Goal: Navigation & Orientation: Find specific page/section

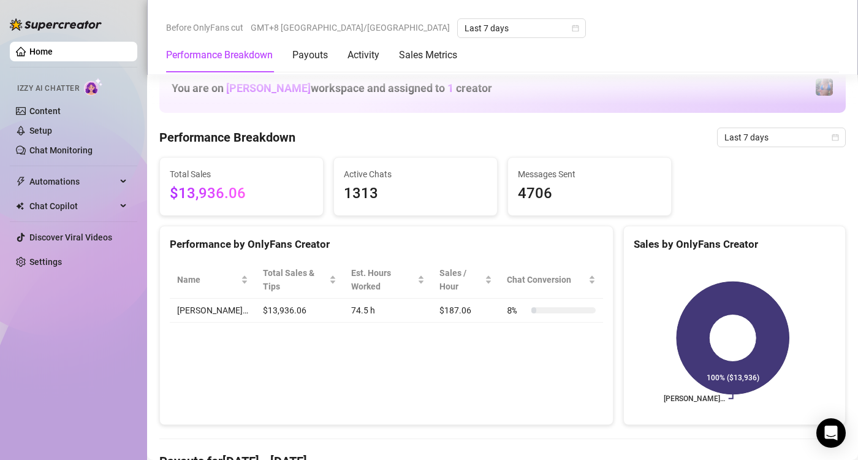
scroll to position [613, 0]
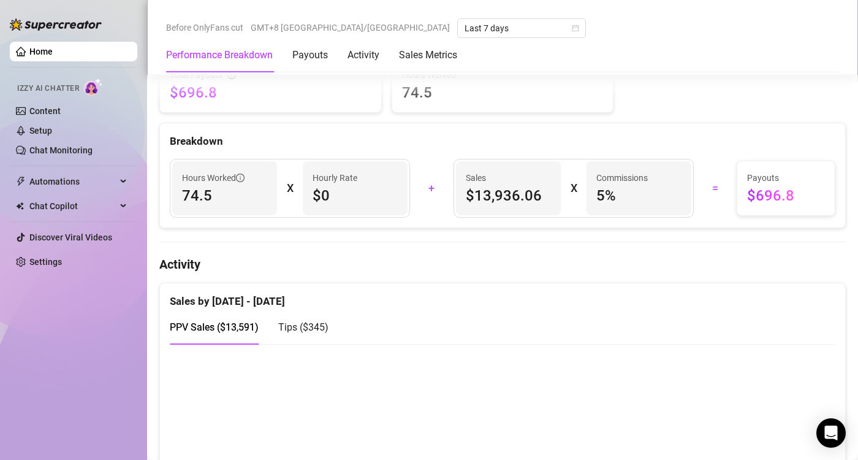
scroll to position [429, 0]
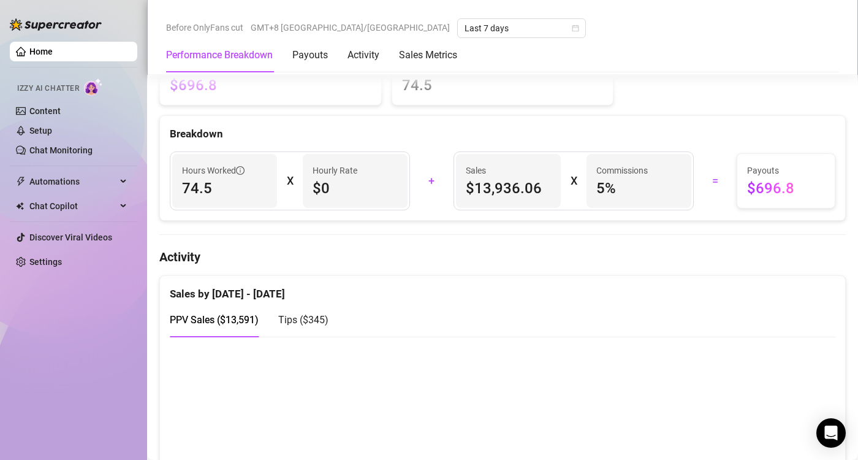
click at [316, 319] on span "Tips ( $345 )" at bounding box center [303, 320] width 50 height 12
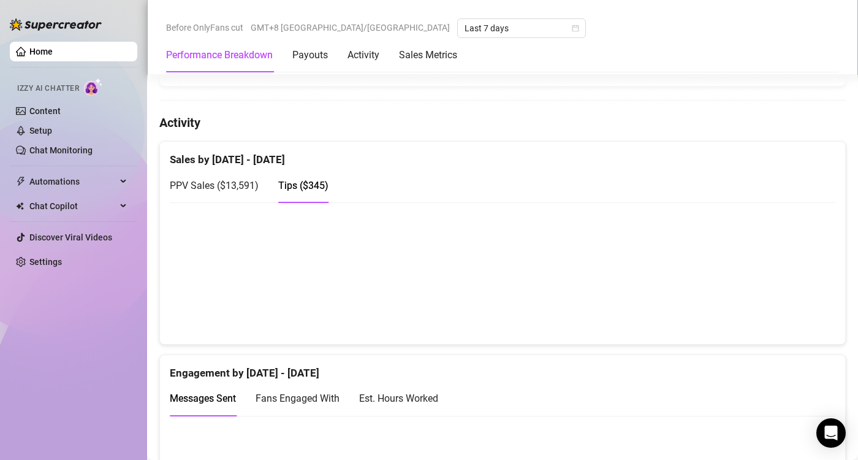
scroll to position [490, 0]
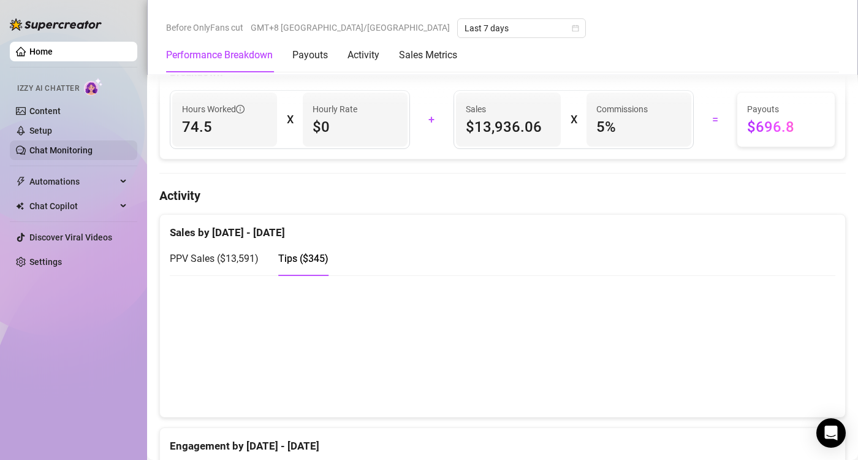
click at [78, 154] on link "Chat Monitoring" at bounding box center [60, 150] width 63 height 10
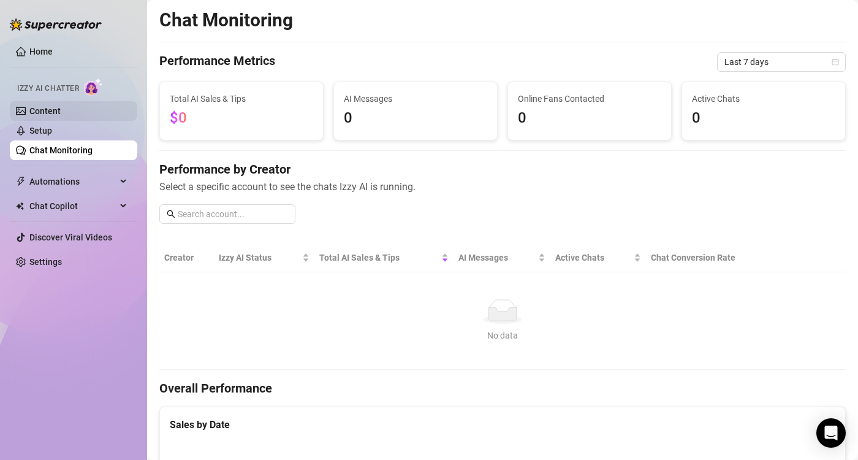
click at [42, 110] on link "Content" at bounding box center [44, 111] width 31 height 10
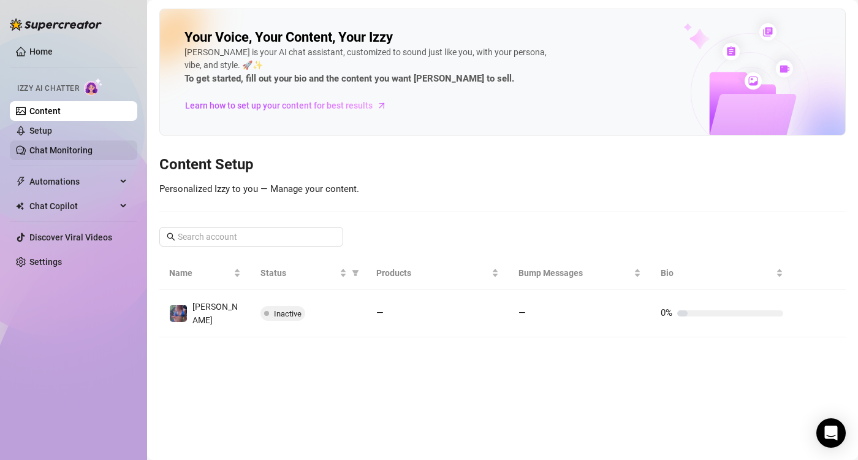
click at [47, 146] on link "Chat Monitoring" at bounding box center [60, 150] width 63 height 10
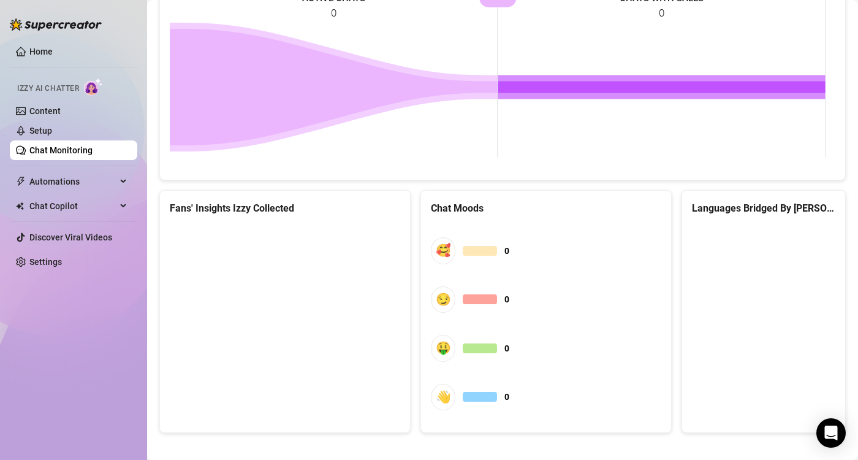
scroll to position [640, 0]
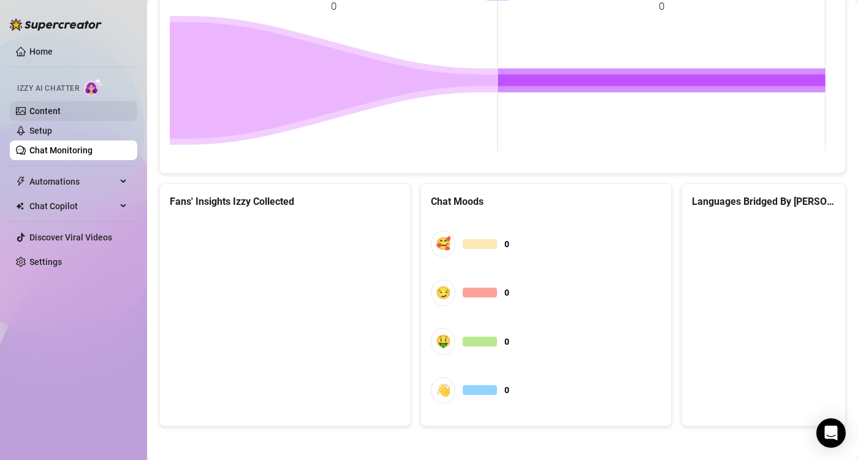
click at [37, 116] on link "Content" at bounding box center [44, 111] width 31 height 10
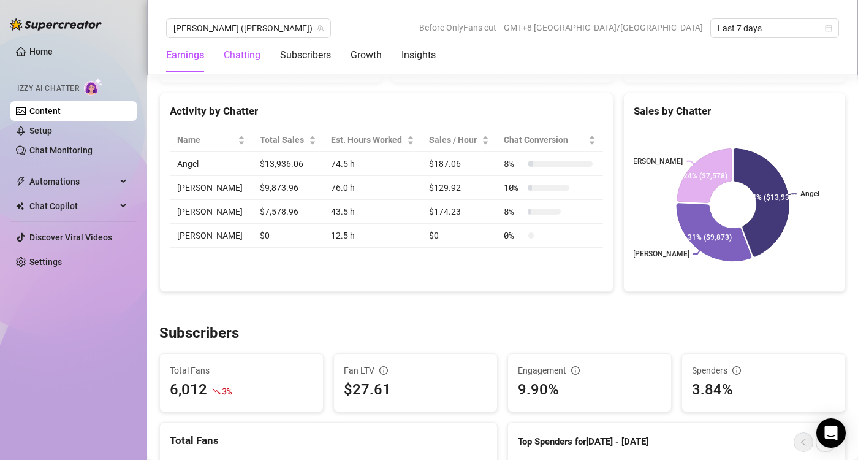
click at [236, 54] on div "Chatting" at bounding box center [242, 55] width 37 height 15
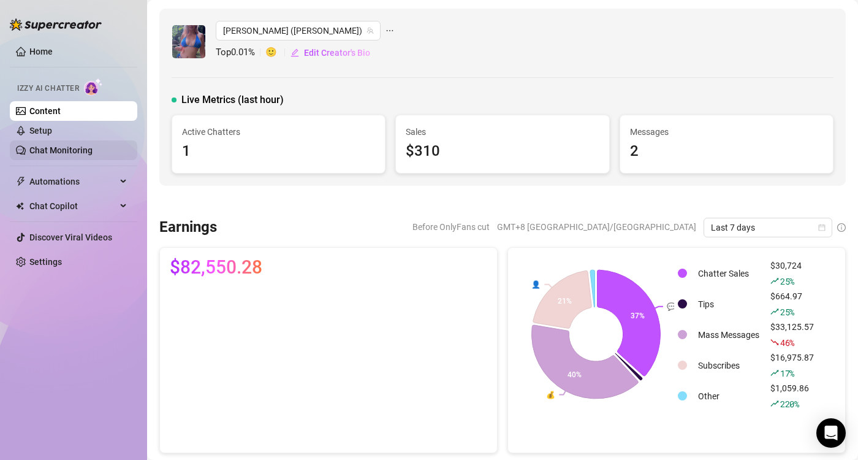
click at [88, 147] on link "Chat Monitoring" at bounding box center [60, 150] width 63 height 10
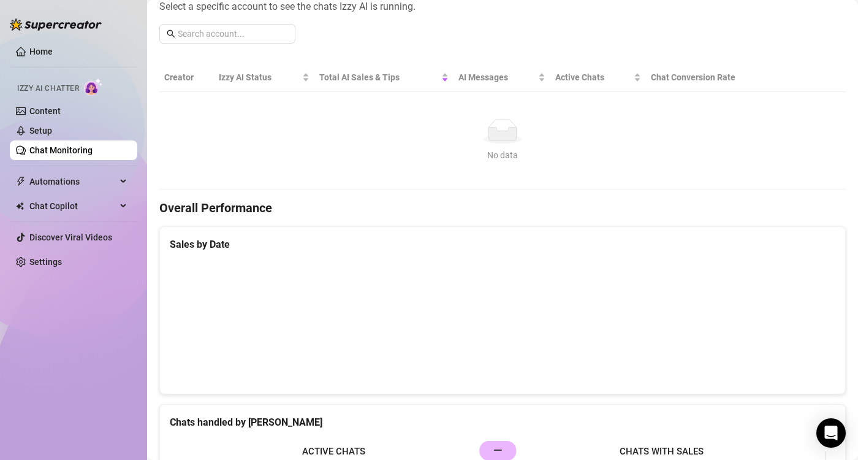
scroll to position [184, 0]
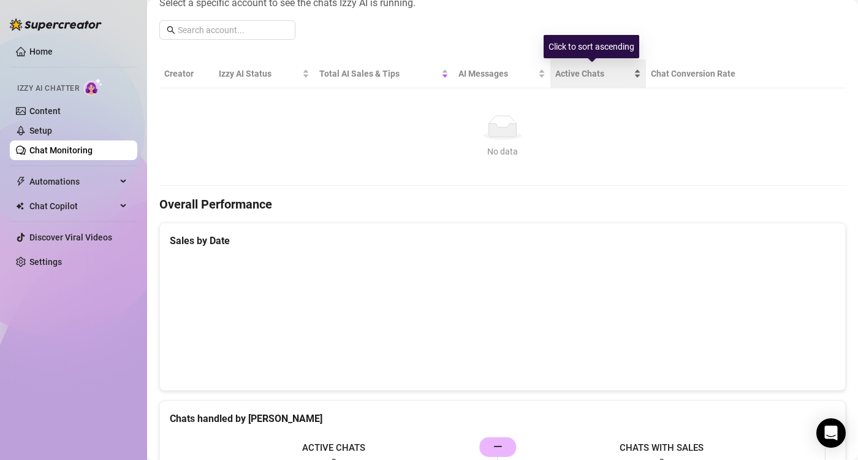
click at [582, 73] on span "Active Chats" at bounding box center [593, 73] width 76 height 13
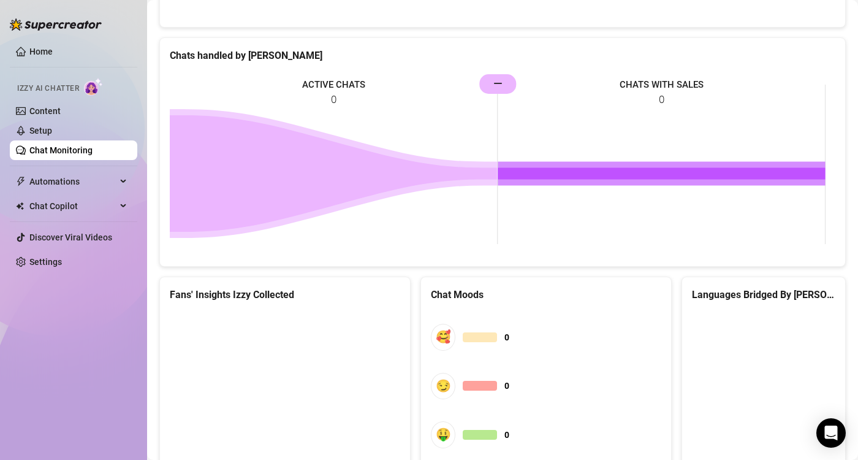
scroll to position [395, 0]
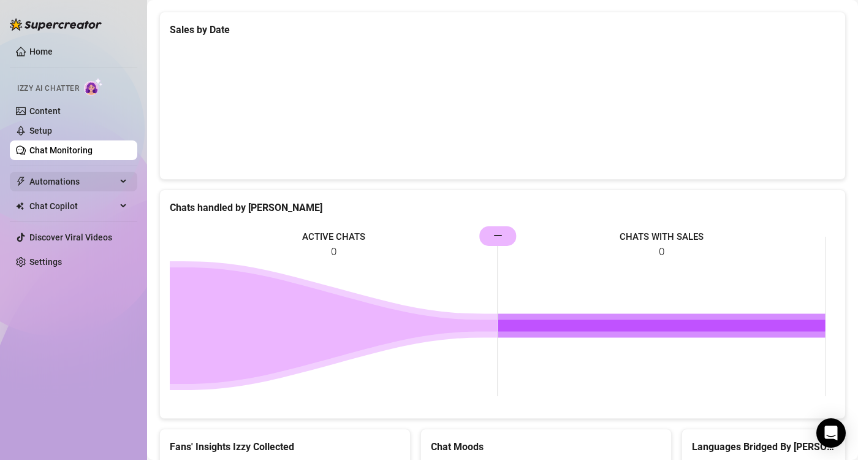
click at [68, 180] on span "Automations" at bounding box center [72, 182] width 87 height 20
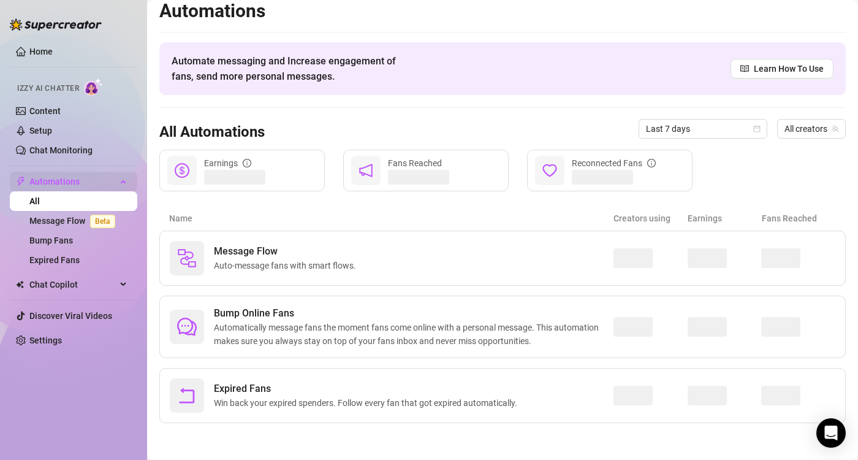
scroll to position [7, 0]
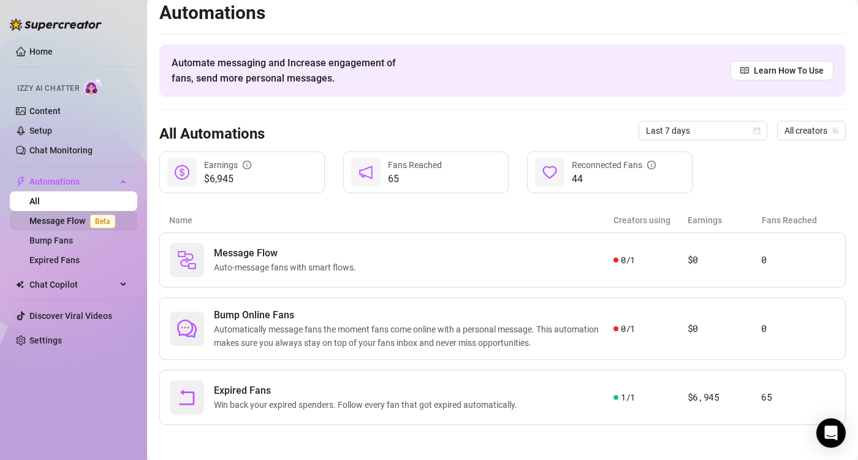
click at [70, 223] on link "Message Flow Beta" at bounding box center [74, 221] width 91 height 10
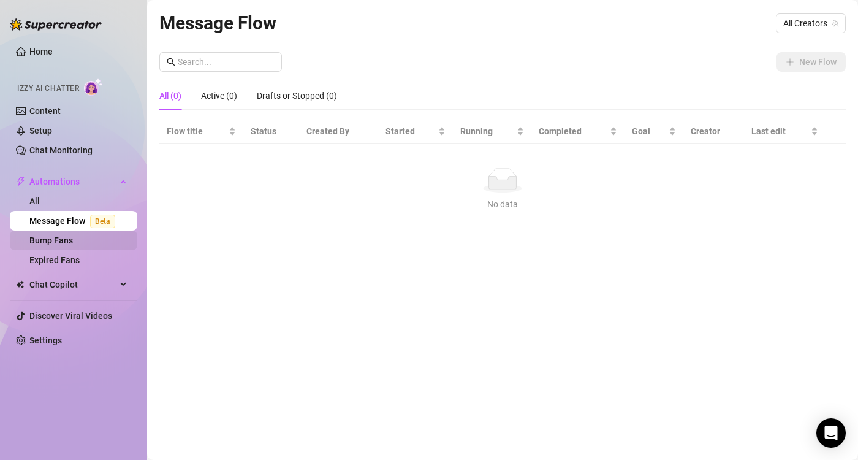
click at [67, 240] on link "Bump Fans" at bounding box center [51, 240] width 44 height 10
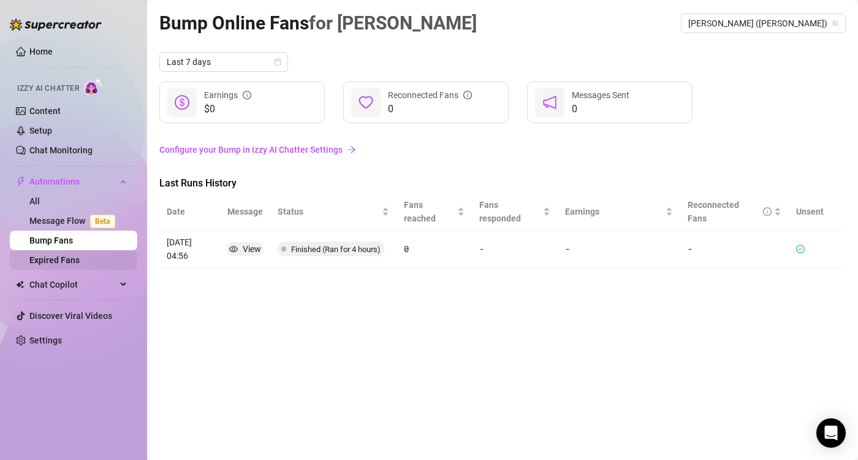
click at [66, 256] on link "Expired Fans" at bounding box center [54, 260] width 50 height 10
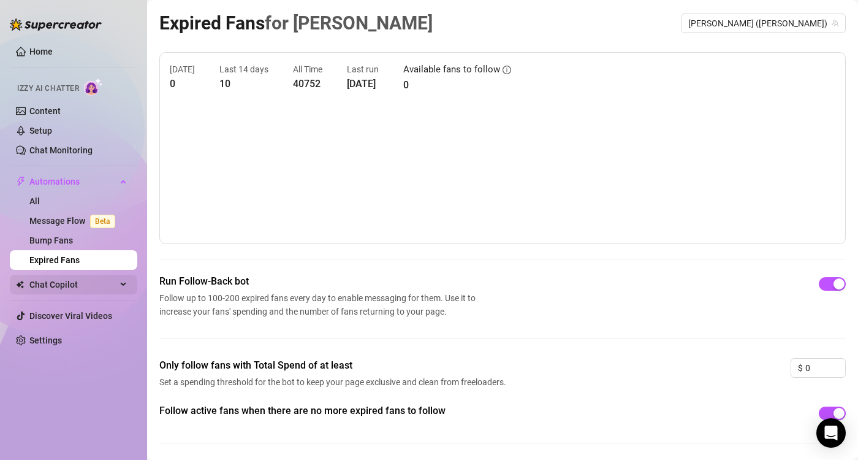
click at [120, 279] on div "Chat Copilot" at bounding box center [74, 285] width 128 height 20
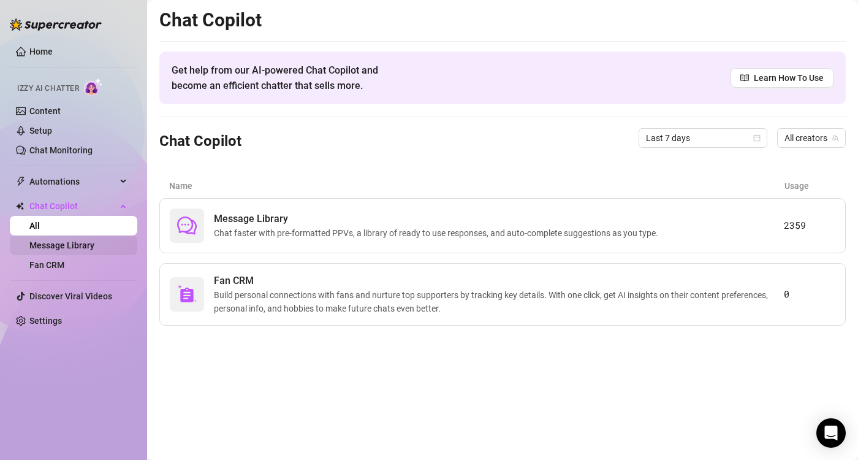
click at [83, 248] on link "Message Library" at bounding box center [61, 245] width 65 height 10
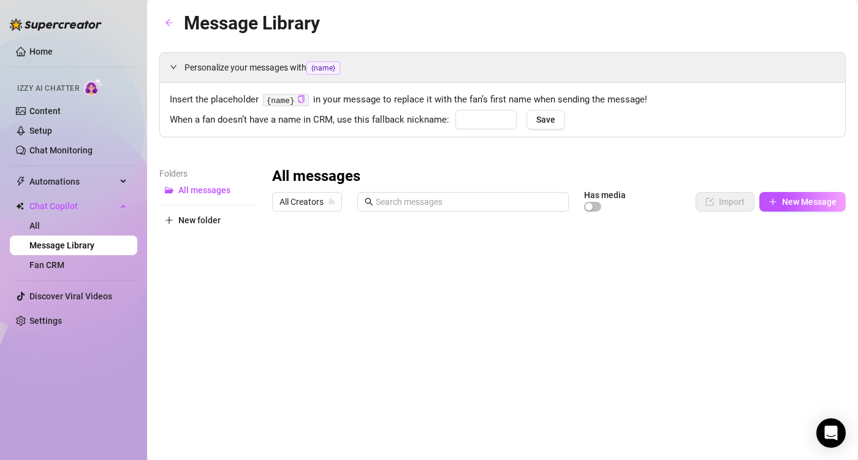
type input "Cheeky"
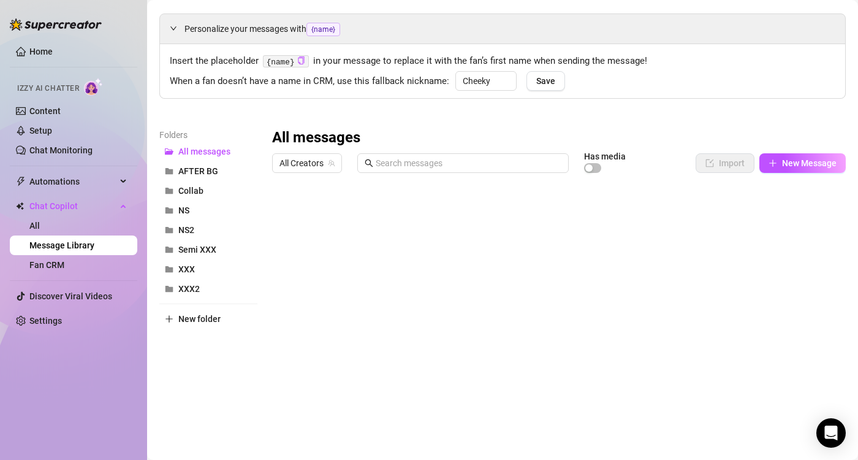
scroll to position [67, 0]
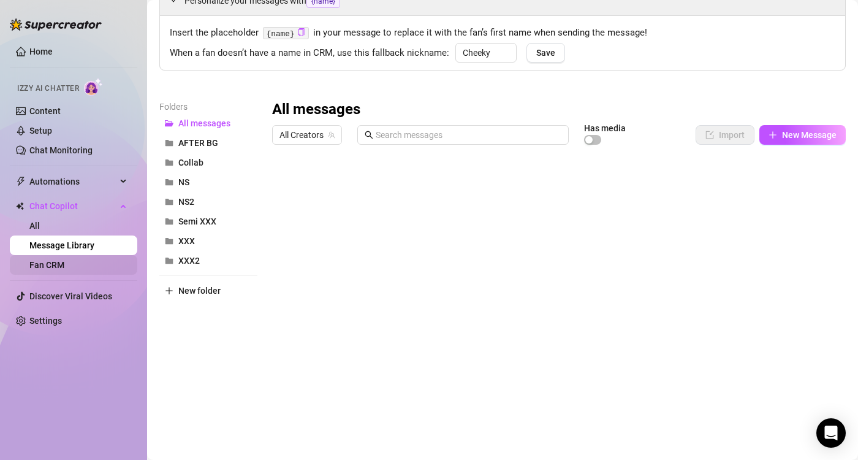
click at [64, 265] on link "Fan CRM" at bounding box center [46, 265] width 35 height 10
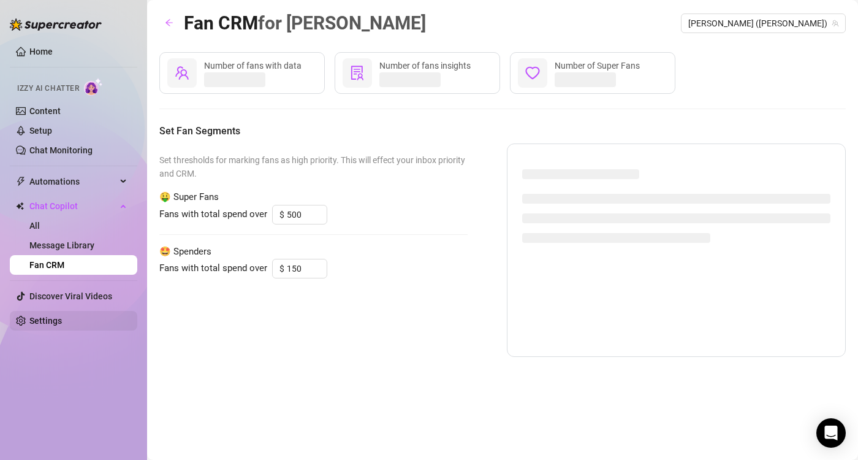
click at [46, 320] on link "Settings" at bounding box center [45, 321] width 32 height 10
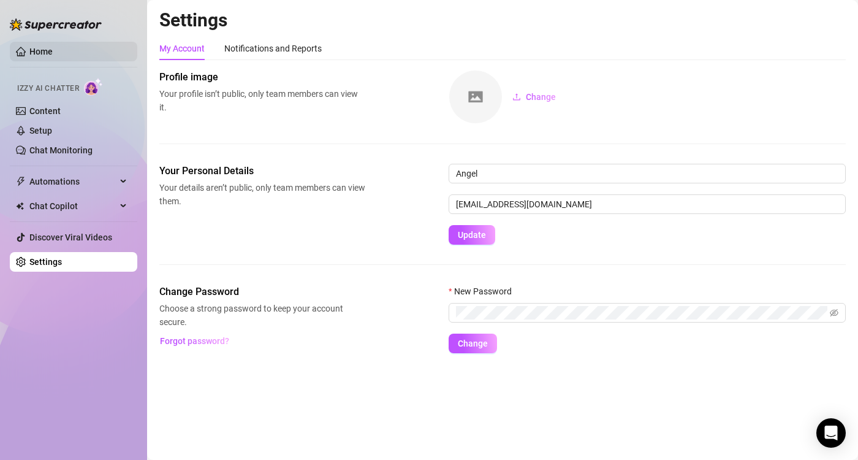
click at [41, 47] on link "Home" at bounding box center [40, 52] width 23 height 10
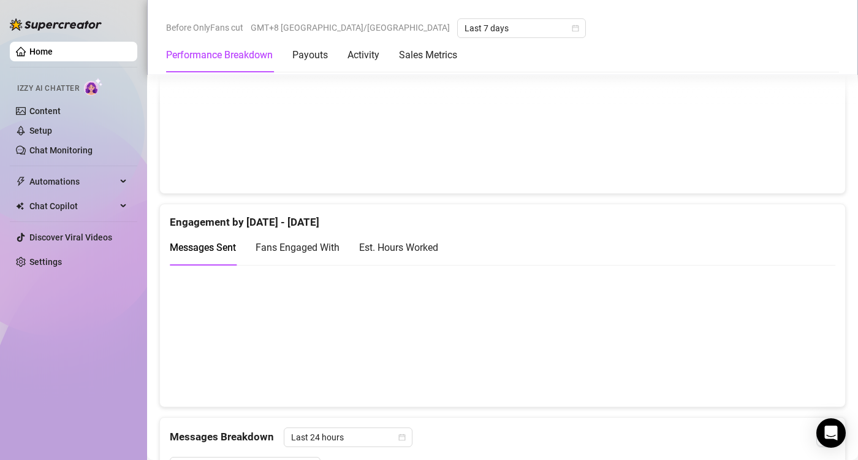
scroll to position [736, 0]
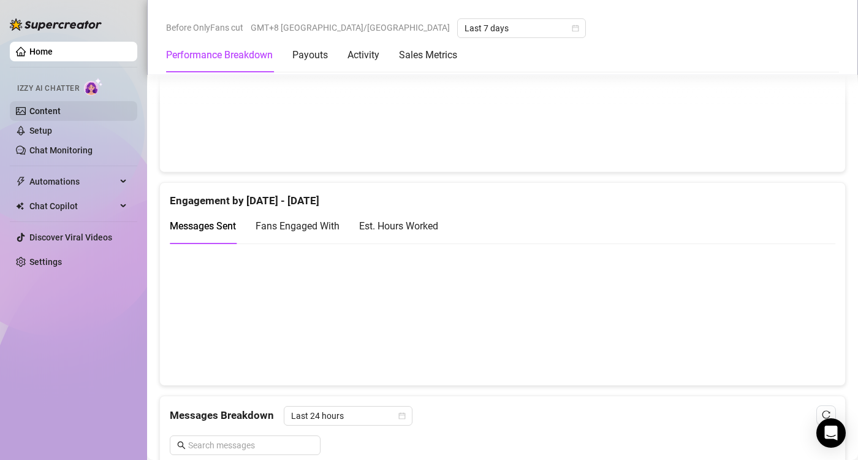
click at [37, 108] on link "Content" at bounding box center [44, 111] width 31 height 10
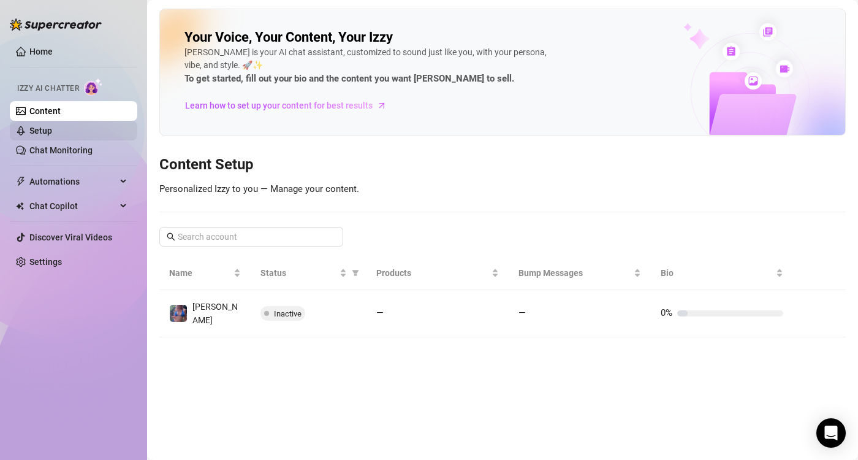
click at [48, 130] on link "Setup" at bounding box center [40, 131] width 23 height 10
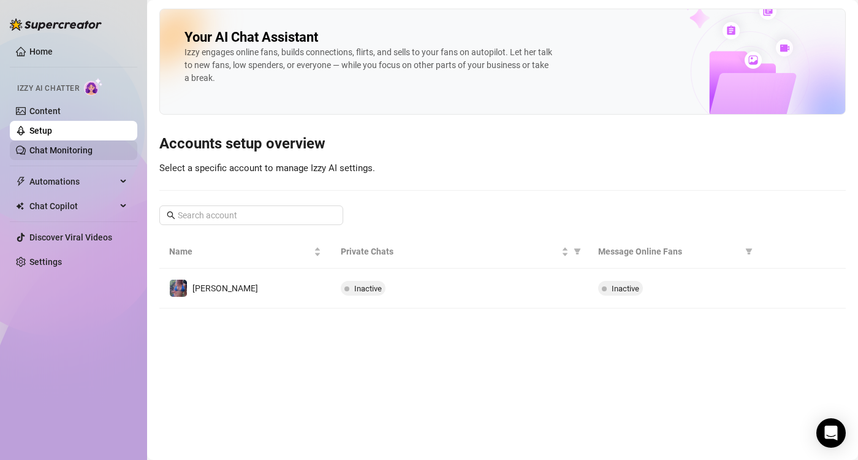
click at [64, 155] on link "Chat Monitoring" at bounding box center [60, 150] width 63 height 10
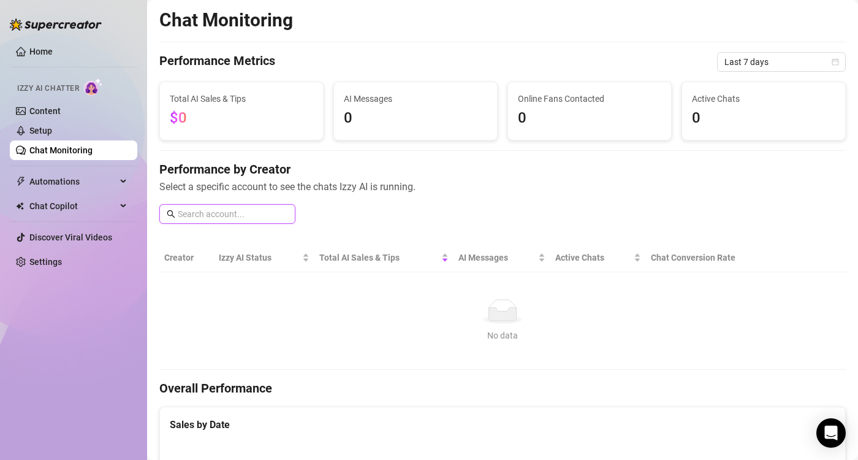
click at [282, 216] on input "text" at bounding box center [233, 213] width 110 height 13
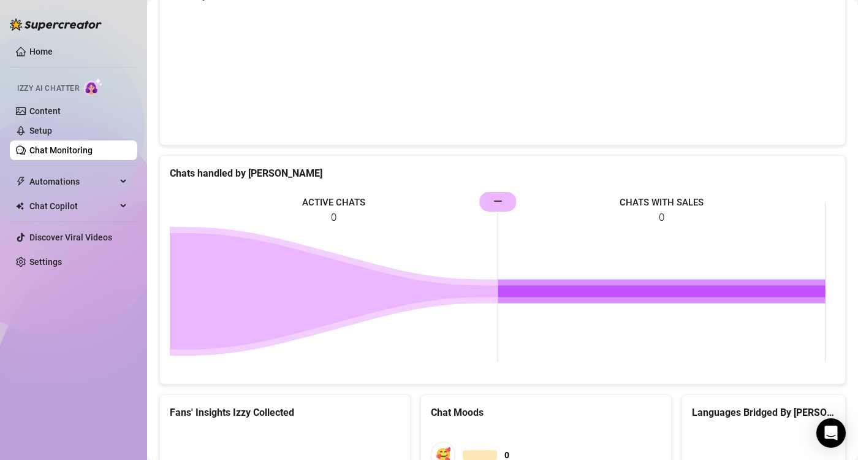
scroll to position [640, 0]
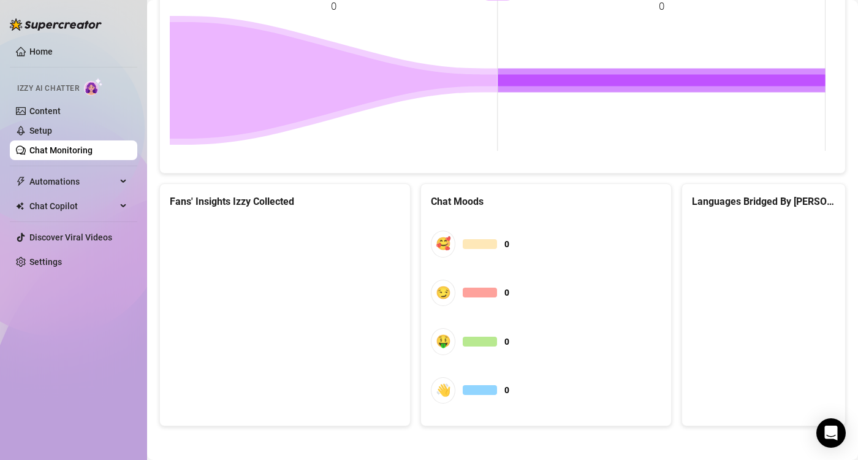
type input "a"
click at [52, 53] on link "Home" at bounding box center [40, 52] width 23 height 10
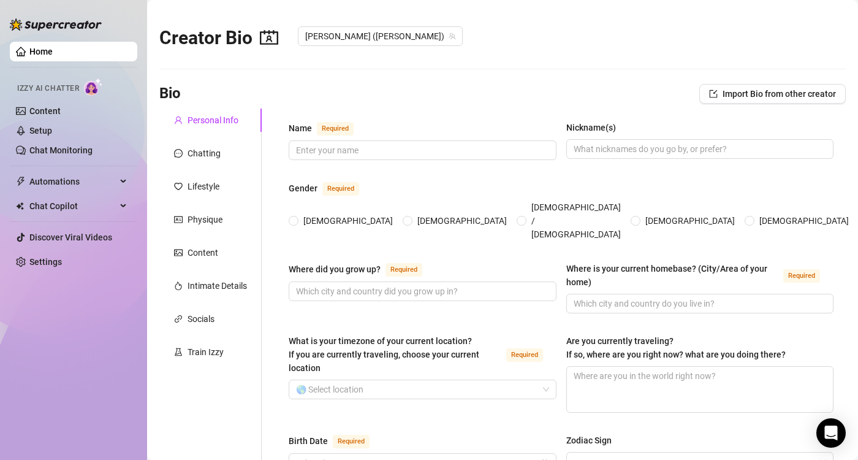
click at [44, 55] on link "Home" at bounding box center [40, 52] width 23 height 10
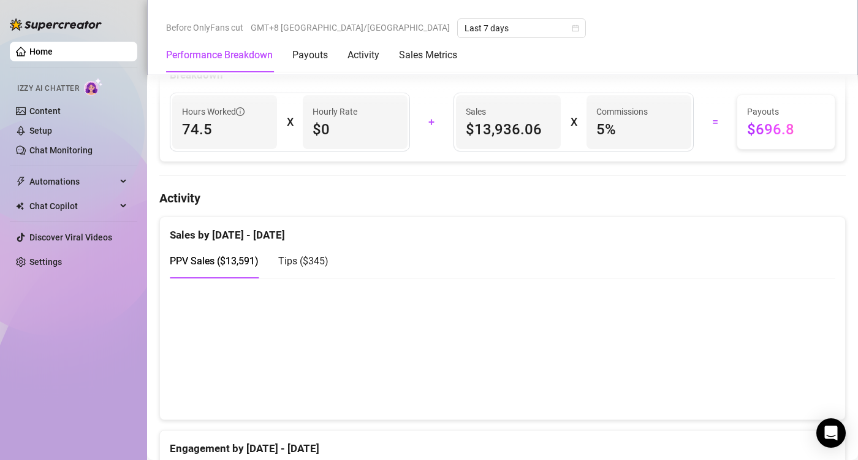
scroll to position [490, 0]
